Goal: Task Accomplishment & Management: Manage account settings

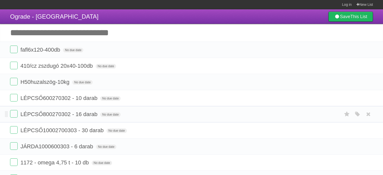
scroll to position [50, 0]
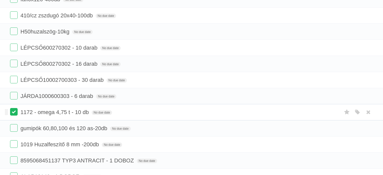
click at [17, 114] on label at bounding box center [14, 112] width 8 height 8
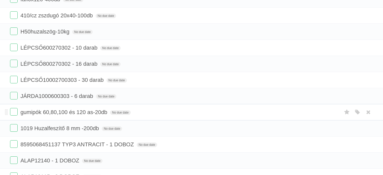
click at [15, 116] on form "gumipók 60,80,100 és 120 as-20db No due date White Red Blue Green Purple Orange" at bounding box center [191, 112] width 363 height 8
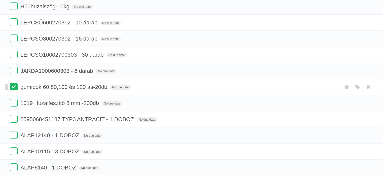
click at [15, 89] on label at bounding box center [14, 87] width 8 height 8
click at [12, 103] on label at bounding box center [14, 103] width 8 height 8
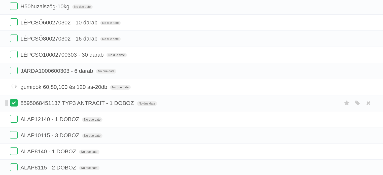
click at [13, 102] on label at bounding box center [14, 103] width 8 height 8
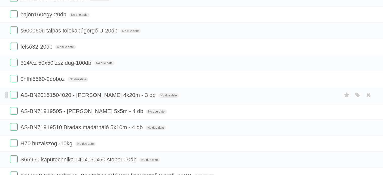
scroll to position [302, 0]
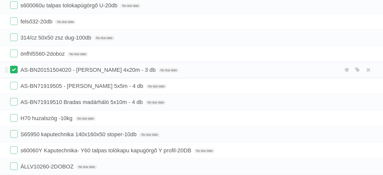
click at [14, 67] on label at bounding box center [14, 70] width 8 height 8
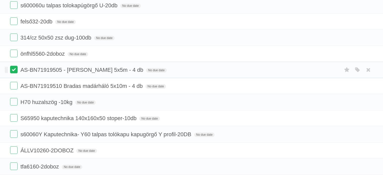
click at [11, 69] on label at bounding box center [14, 70] width 8 height 8
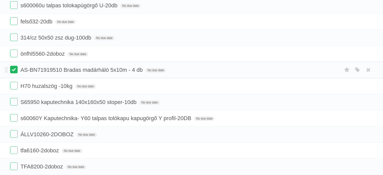
click at [12, 66] on label at bounding box center [14, 70] width 8 height 8
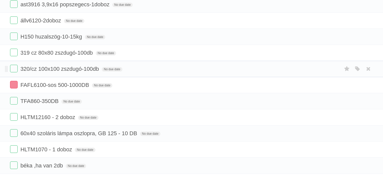
scroll to position [580, 0]
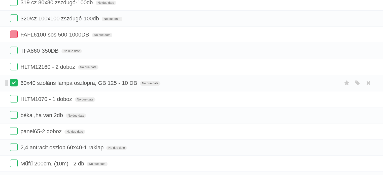
click at [13, 79] on label at bounding box center [14, 83] width 8 height 8
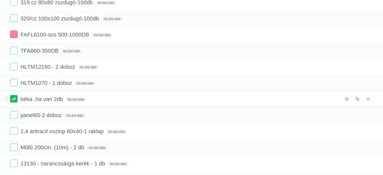
click at [14, 95] on label at bounding box center [14, 99] width 8 height 8
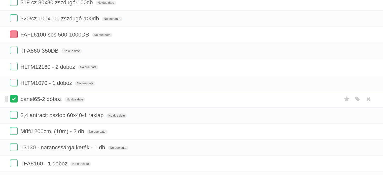
scroll to position [605, 0]
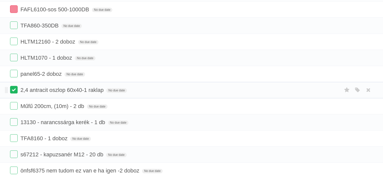
click at [15, 86] on label at bounding box center [14, 90] width 8 height 8
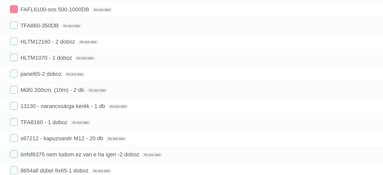
click at [15, 86] on label at bounding box center [14, 90] width 8 height 8
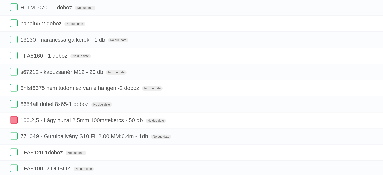
scroll to position [680, 0]
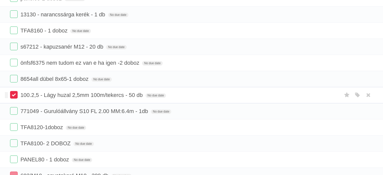
click at [16, 91] on label at bounding box center [14, 95] width 8 height 8
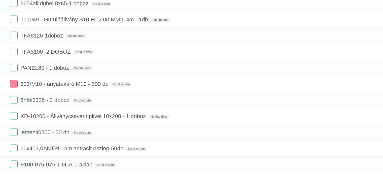
scroll to position [806, 0]
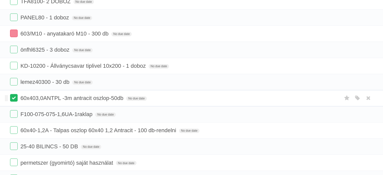
click at [16, 94] on label at bounding box center [14, 98] width 8 height 8
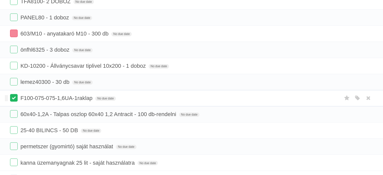
click at [16, 94] on label at bounding box center [14, 98] width 8 height 8
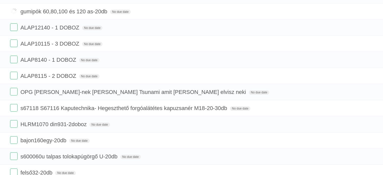
scroll to position [50, 0]
